Goal: Task Accomplishment & Management: Complete application form

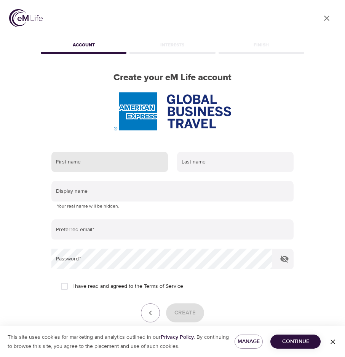
click at [143, 158] on input "text" at bounding box center [109, 162] width 116 height 21
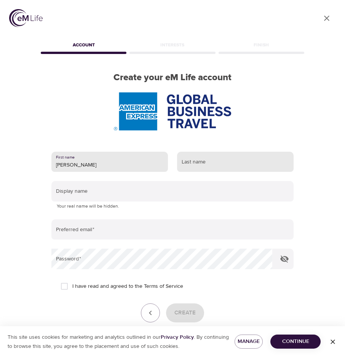
type input "[PERSON_NAME]"
click at [189, 162] on input "text" at bounding box center [235, 162] width 116 height 21
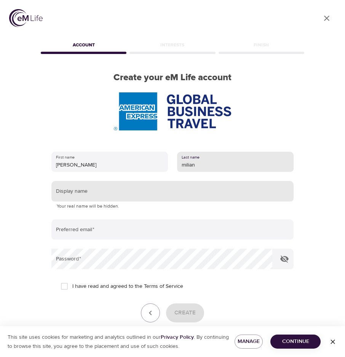
type input "milian"
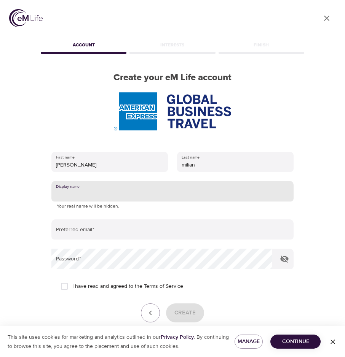
click at [168, 188] on input "text" at bounding box center [172, 191] width 242 height 21
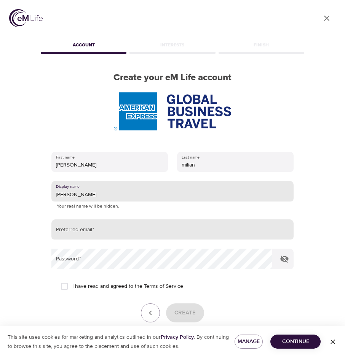
type input "susana milian"
click at [141, 234] on input "email" at bounding box center [172, 230] width 242 height 21
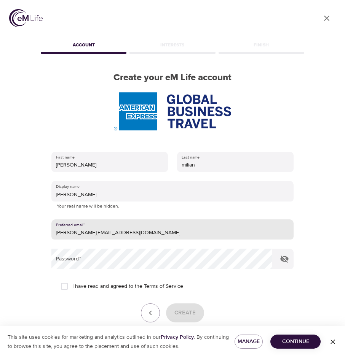
type input "[PERSON_NAME][EMAIL_ADDRESS][DOMAIN_NAME]"
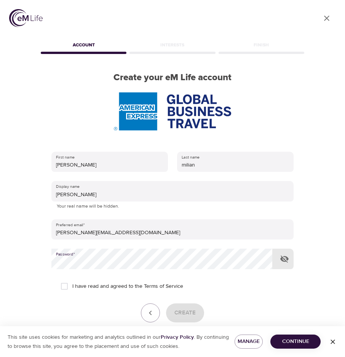
click at [129, 283] on span "I have read and agreed to the Terms of Service" at bounding box center [127, 287] width 111 height 8
click at [72, 283] on input "I have read and agreed to the Terms of Service" at bounding box center [64, 286] width 16 height 16
checkbox input "true"
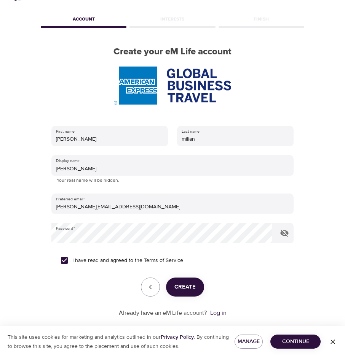
scroll to position [38, 0]
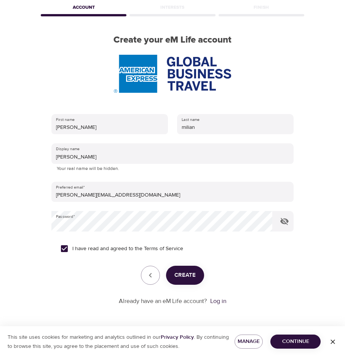
click at [192, 275] on span "Create" at bounding box center [184, 276] width 21 height 10
click at [336, 342] on icon "button" at bounding box center [333, 342] width 8 height 8
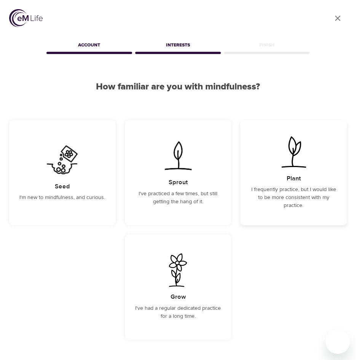
click at [334, 137] on div "Plant I frequently practice, but I would like to be more consistent with my pra…" at bounding box center [293, 172] width 107 height 105
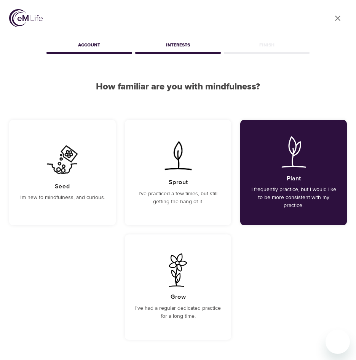
click at [329, 92] on h2 "How familiar are you with mindfulness?" at bounding box center [177, 86] width 337 height 11
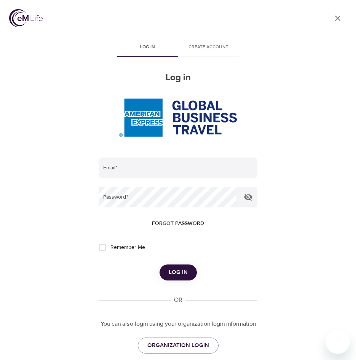
type input "[PERSON_NAME][EMAIL_ADDRESS][DOMAIN_NAME]"
